Goal: Check status: Check status

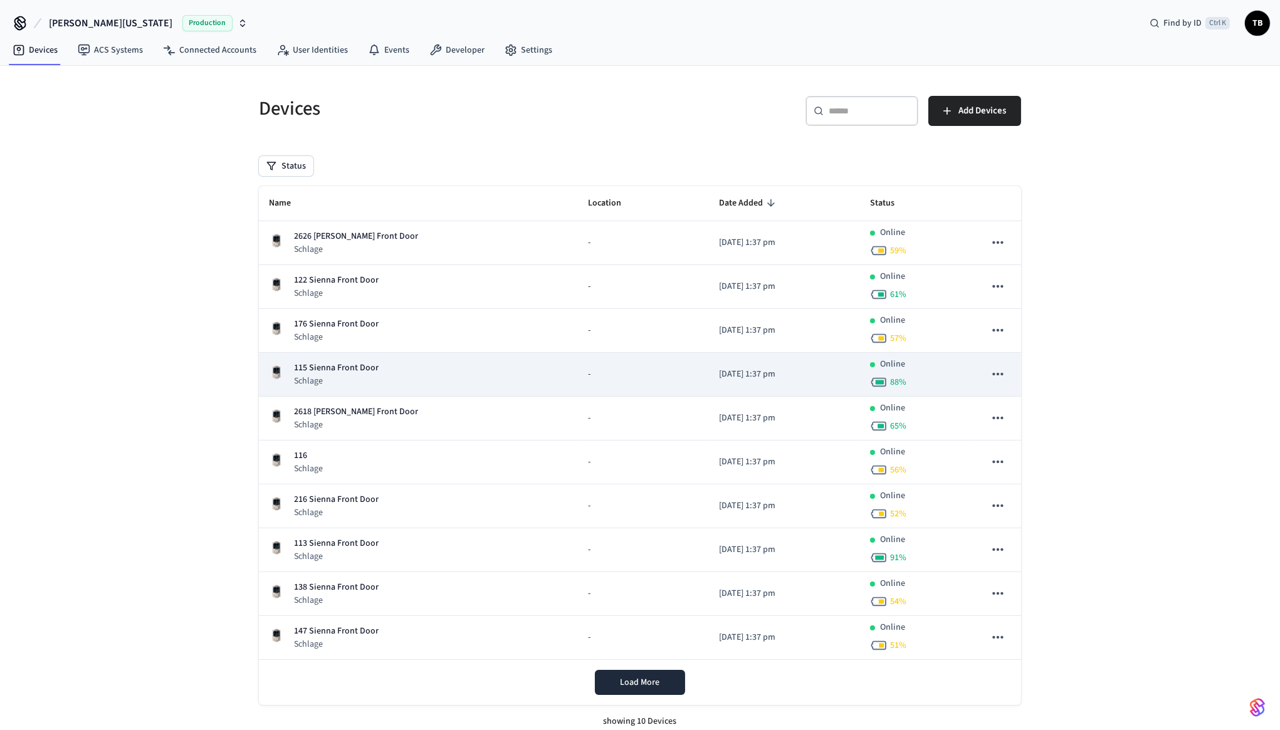
click at [390, 372] on div "115 Sienna Front Door Schlage" at bounding box center [418, 375] width 299 height 26
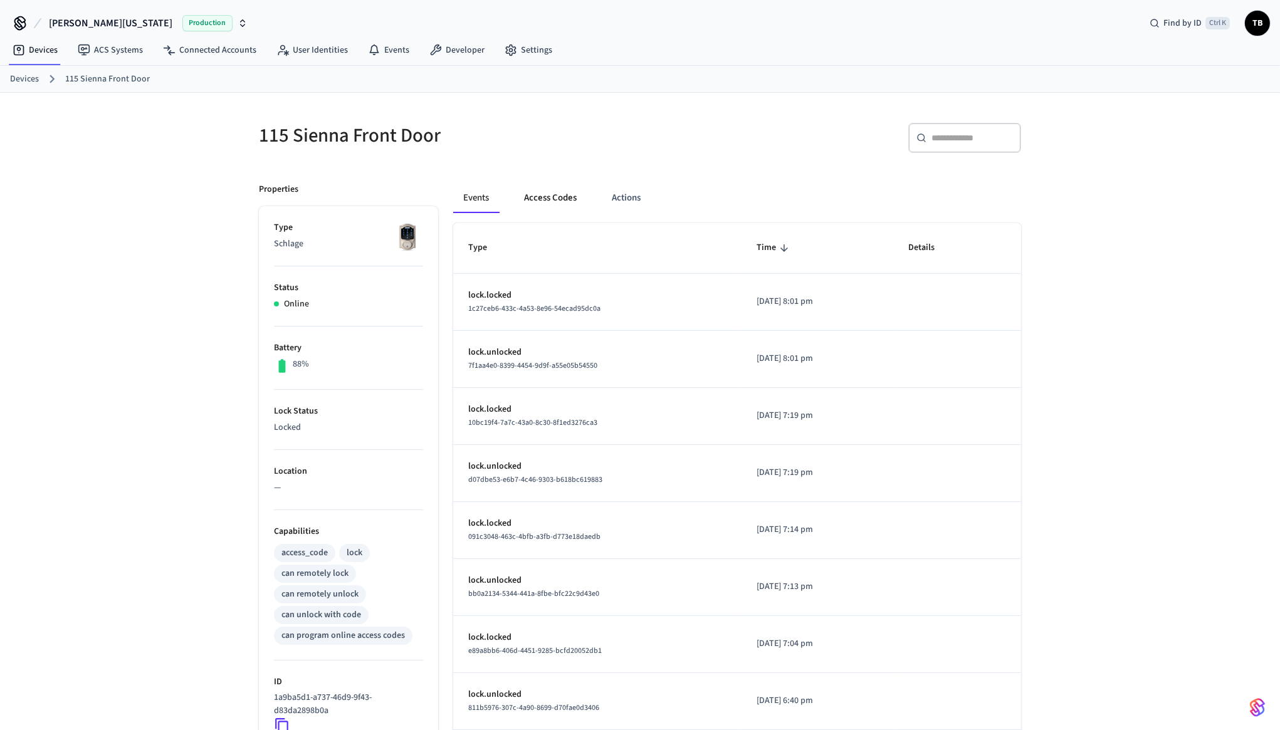
click at [556, 193] on button "Access Codes" at bounding box center [550, 198] width 73 height 30
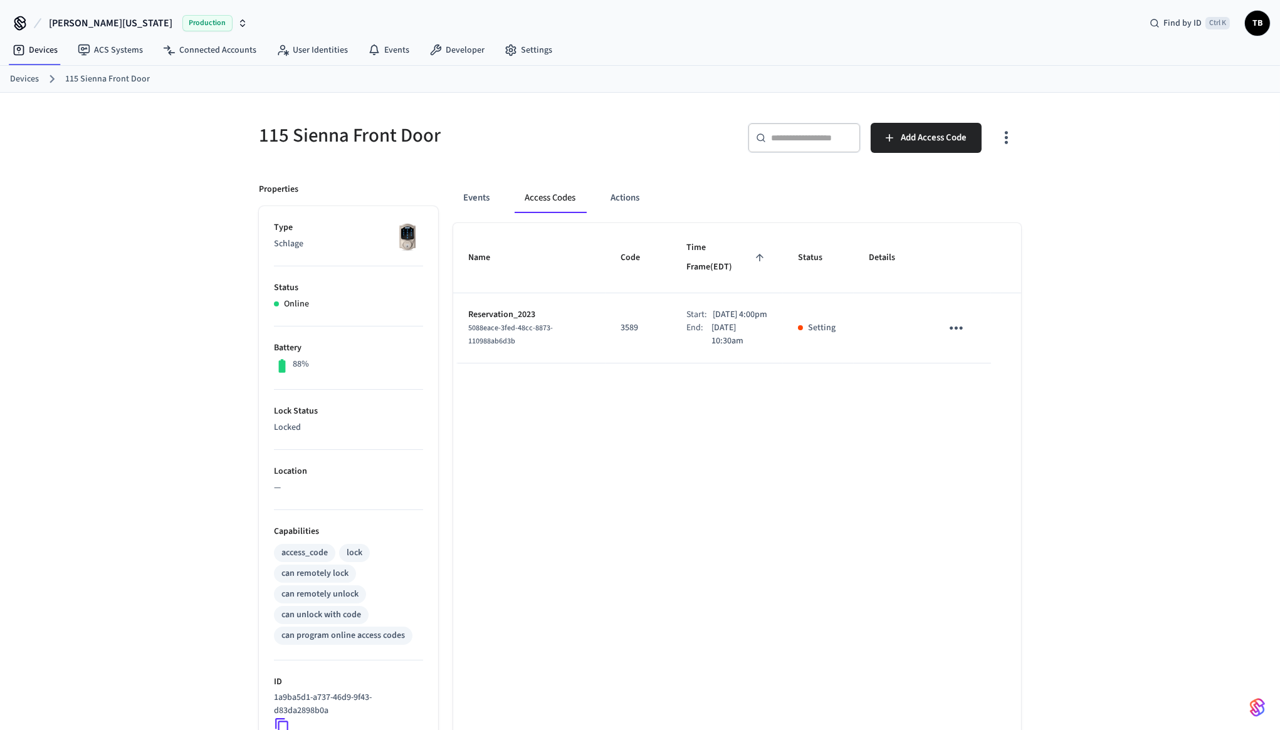
click at [711, 335] on p "[DATE] 10:30am" at bounding box center [739, 334] width 56 height 26
click at [701, 409] on div "Name Code Time Frame (EDT) Status Details Reservation_2023 5088eace-3fed-48cc-8…" at bounding box center [737, 576] width 568 height 706
